Goal: Task Accomplishment & Management: Manage account settings

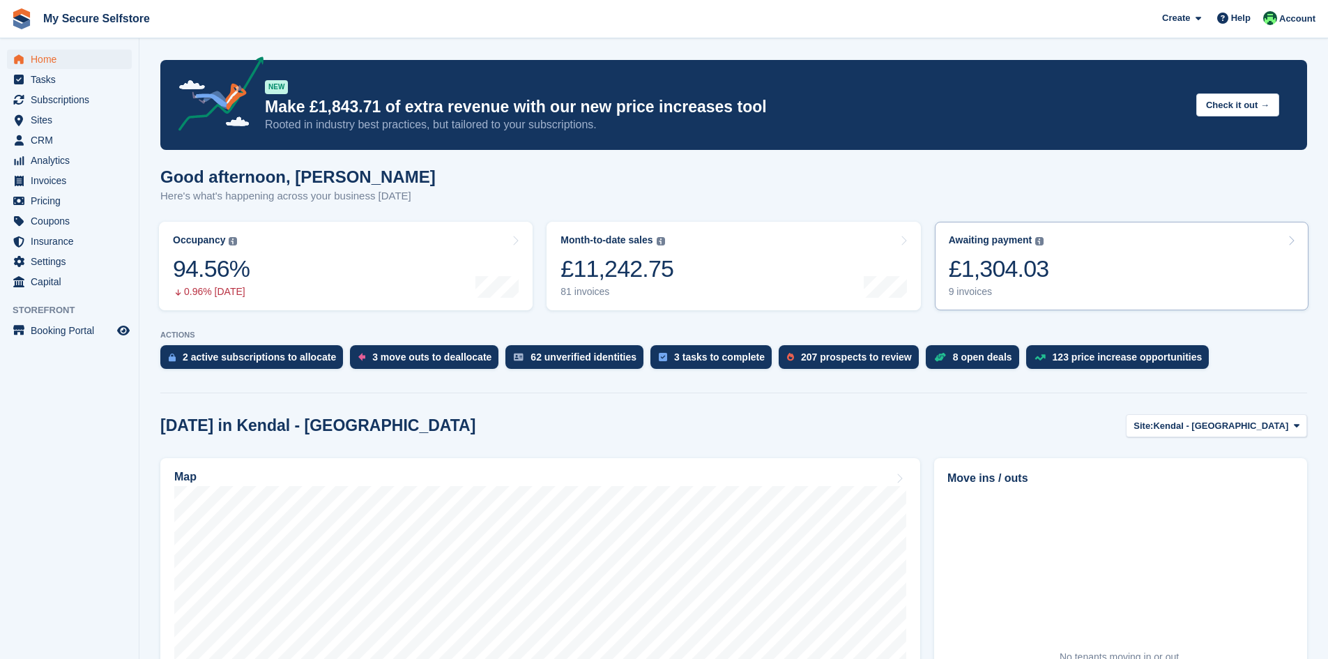
click at [996, 270] on div "£1,304.03" at bounding box center [999, 269] width 100 height 29
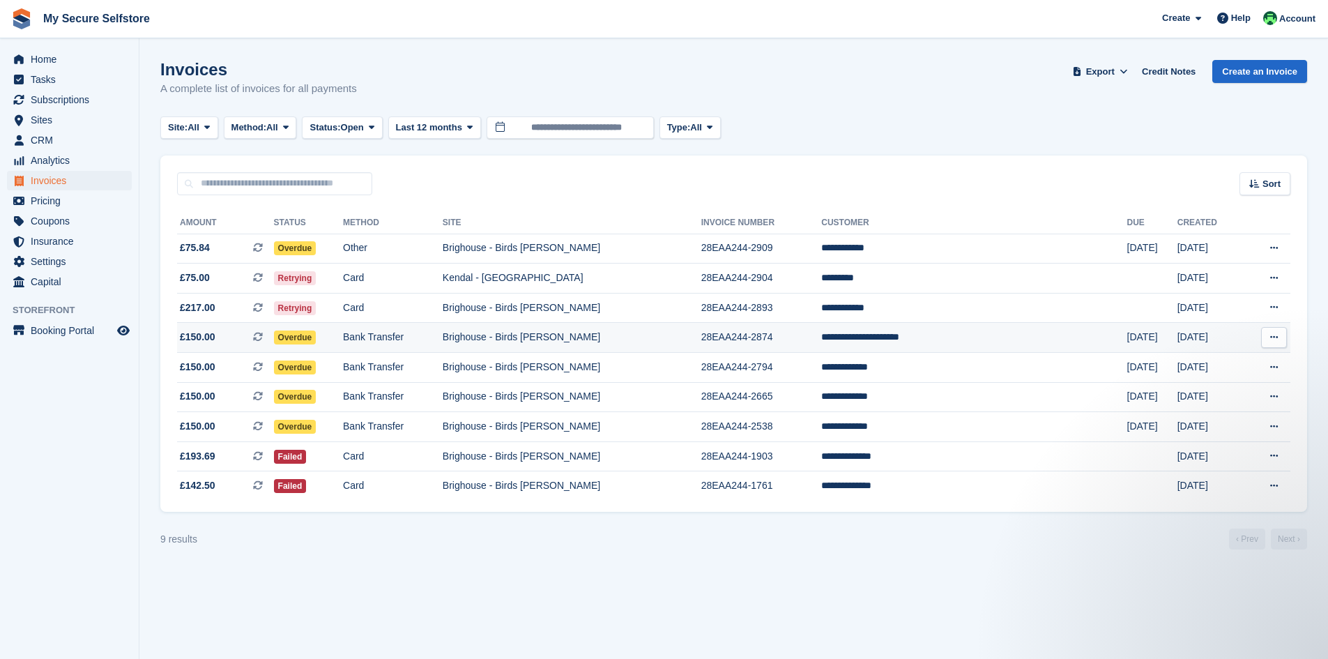
click at [822, 335] on td "28EAA244-2874" at bounding box center [762, 338] width 121 height 30
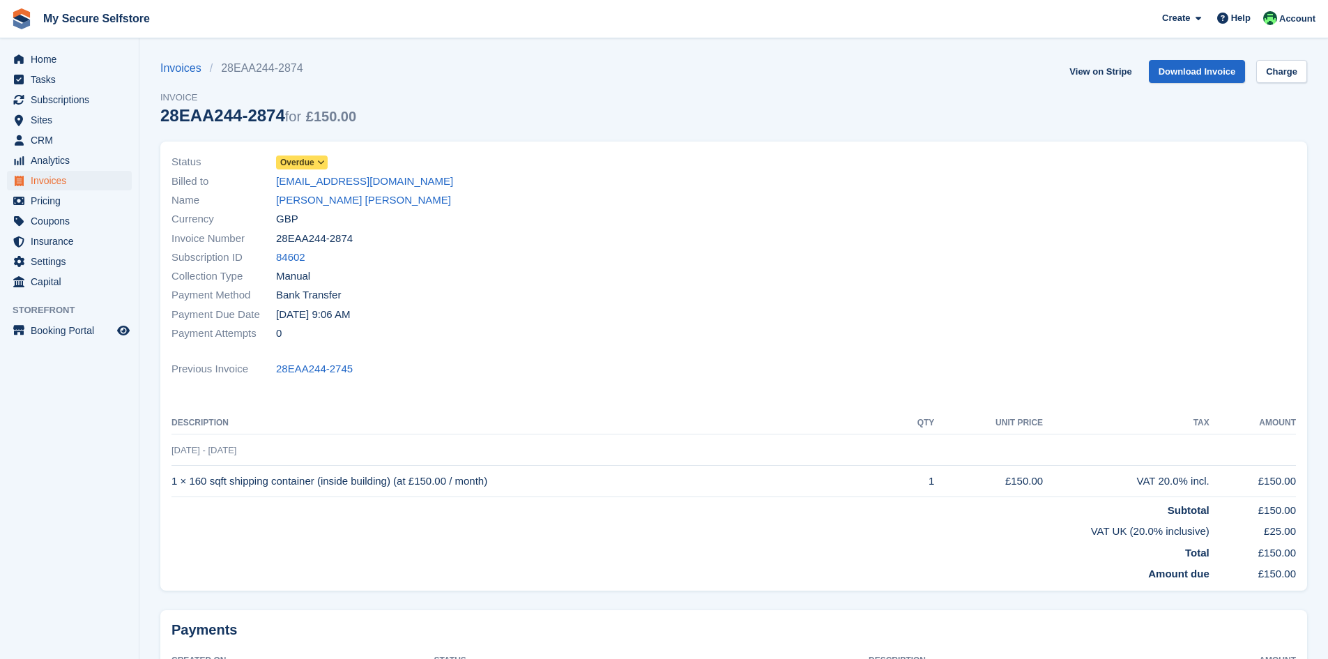
click at [323, 161] on icon at bounding box center [321, 162] width 8 height 8
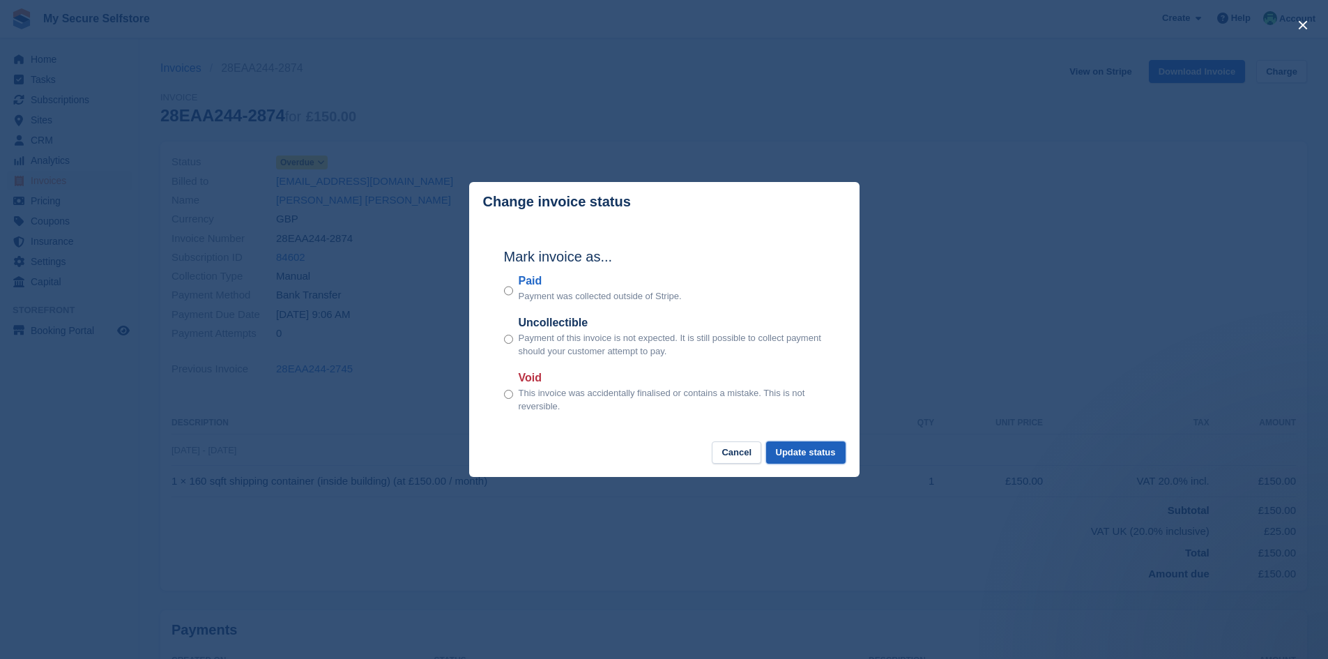
click at [798, 450] on button "Update status" at bounding box center [805, 452] width 79 height 23
